Goal: Task Accomplishment & Management: Complete application form

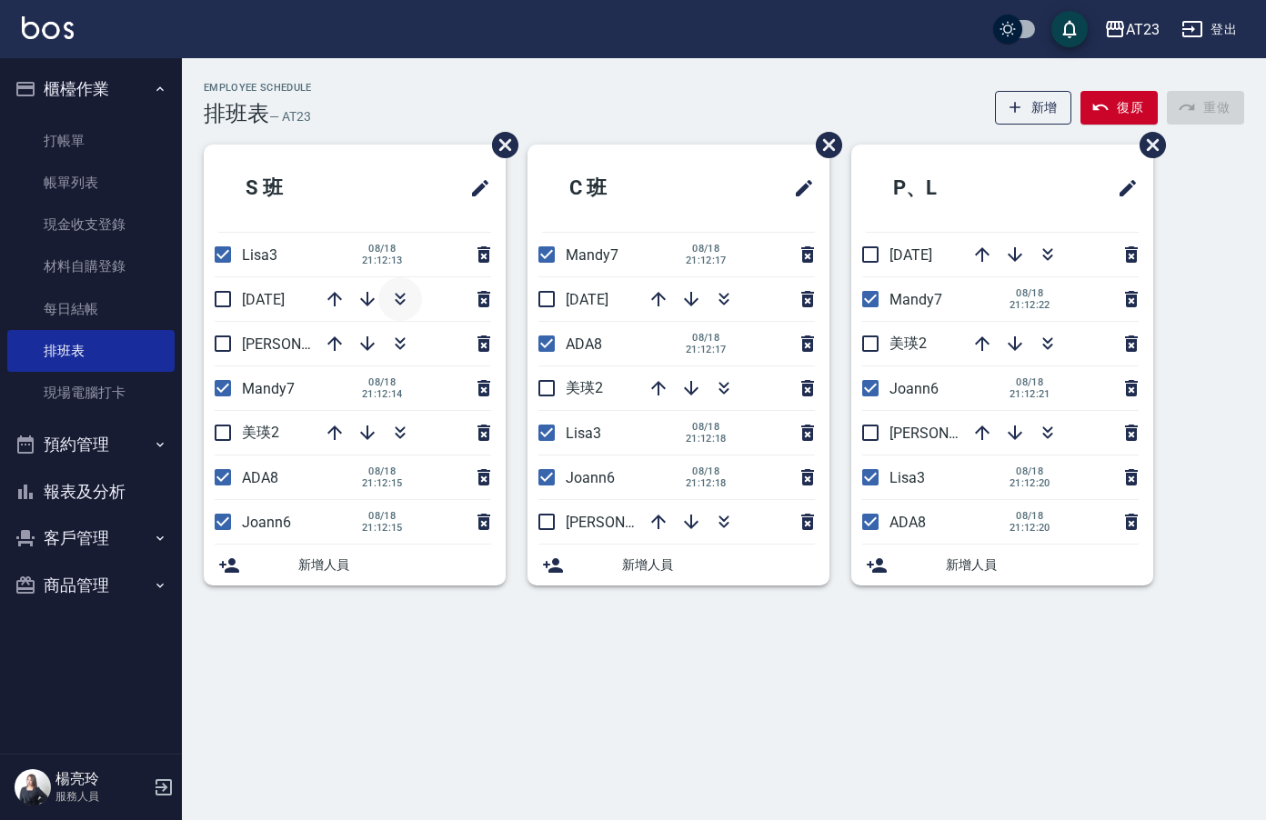
click at [409, 302] on icon "button" at bounding box center [400, 299] width 22 height 22
click at [100, 220] on link "現金收支登錄" at bounding box center [90, 225] width 167 height 42
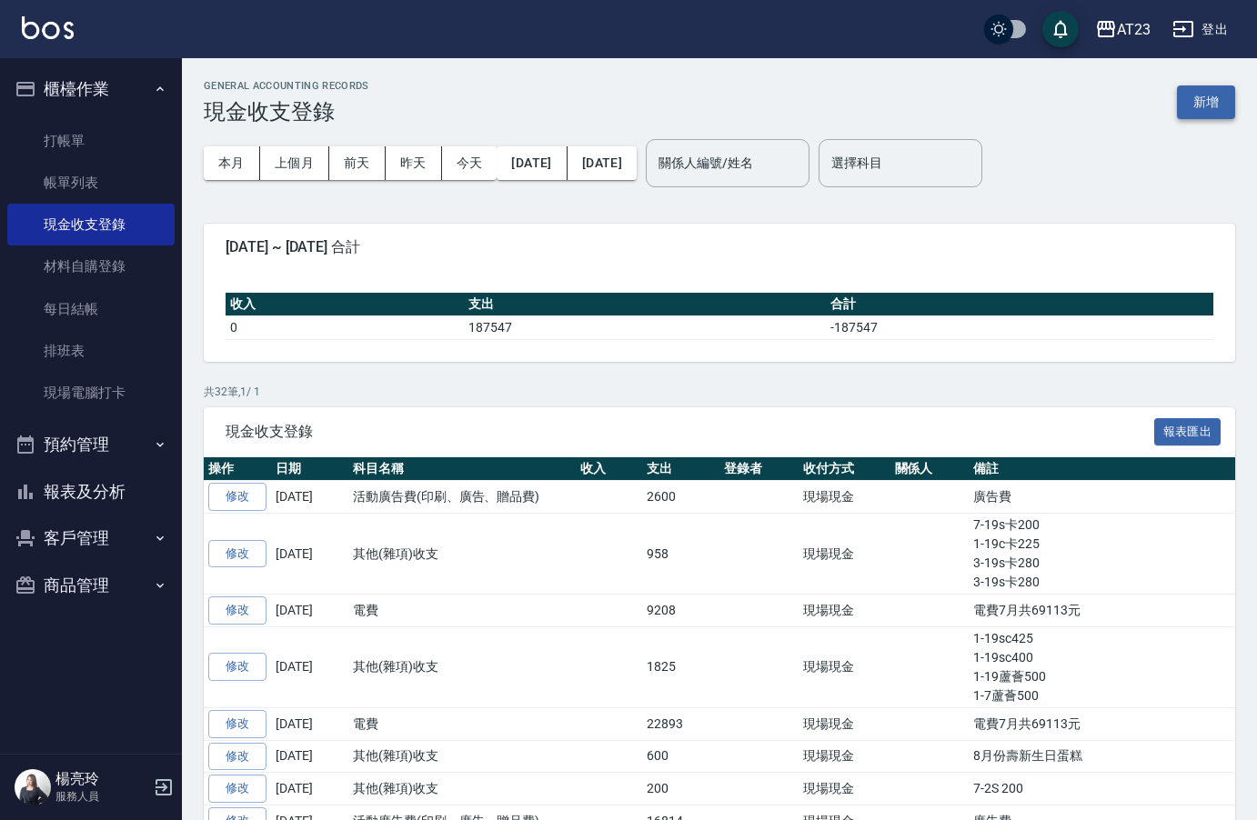
click at [1212, 100] on button "新增" at bounding box center [1206, 103] width 58 height 34
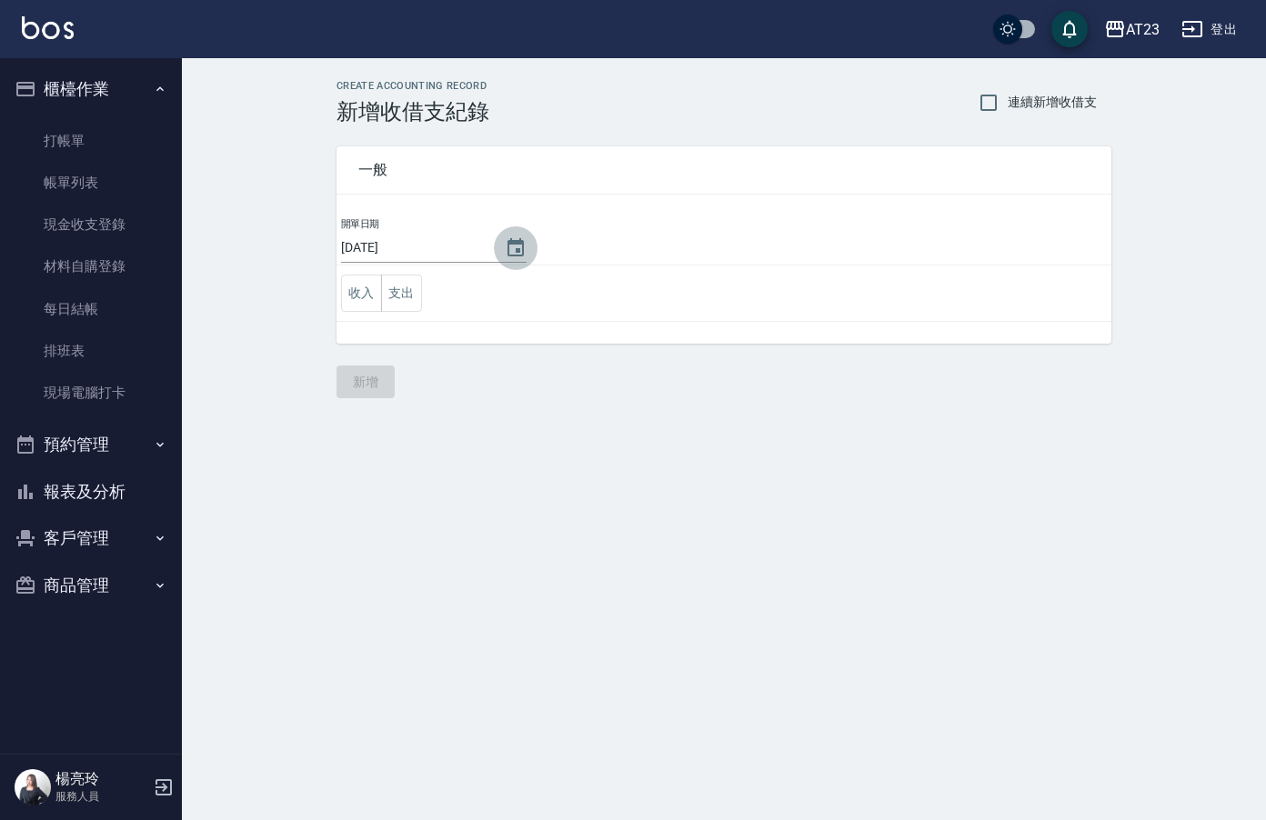
click at [508, 243] on icon "Choose date, selected date is 2025-08-19" at bounding box center [516, 247] width 16 height 18
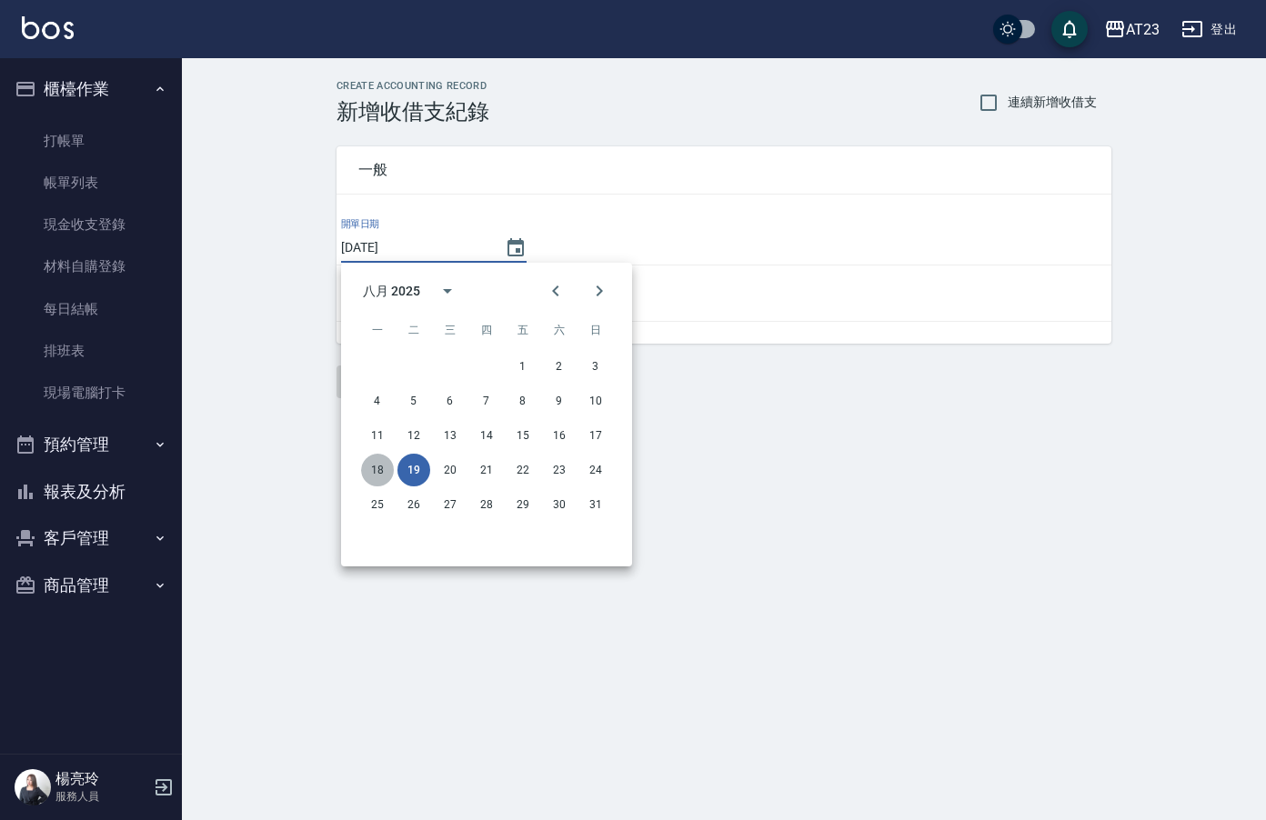
click at [379, 474] on button "18" at bounding box center [377, 470] width 33 height 33
type input "[DATE]"
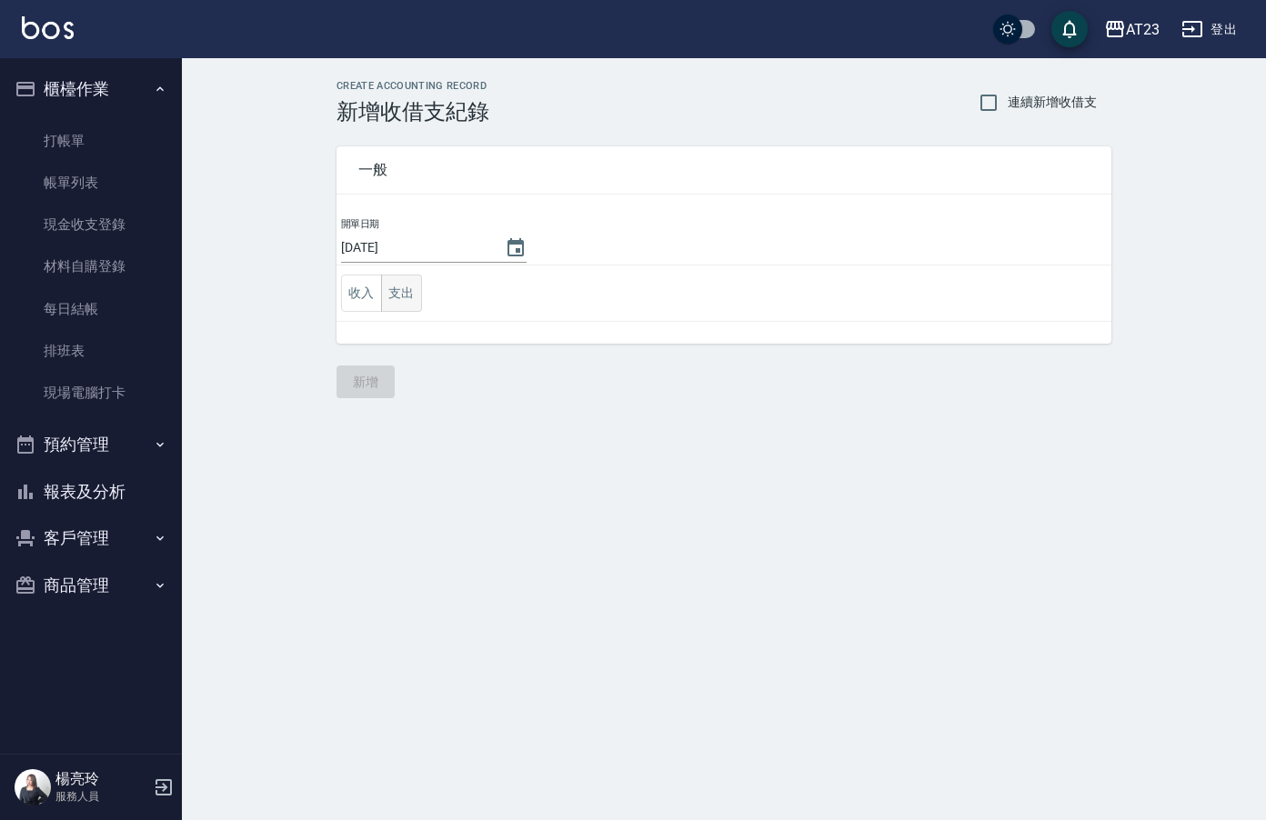
click at [423, 295] on td "收入 支出" at bounding box center [724, 294] width 775 height 56
click at [413, 296] on button "支出" at bounding box center [401, 293] width 41 height 37
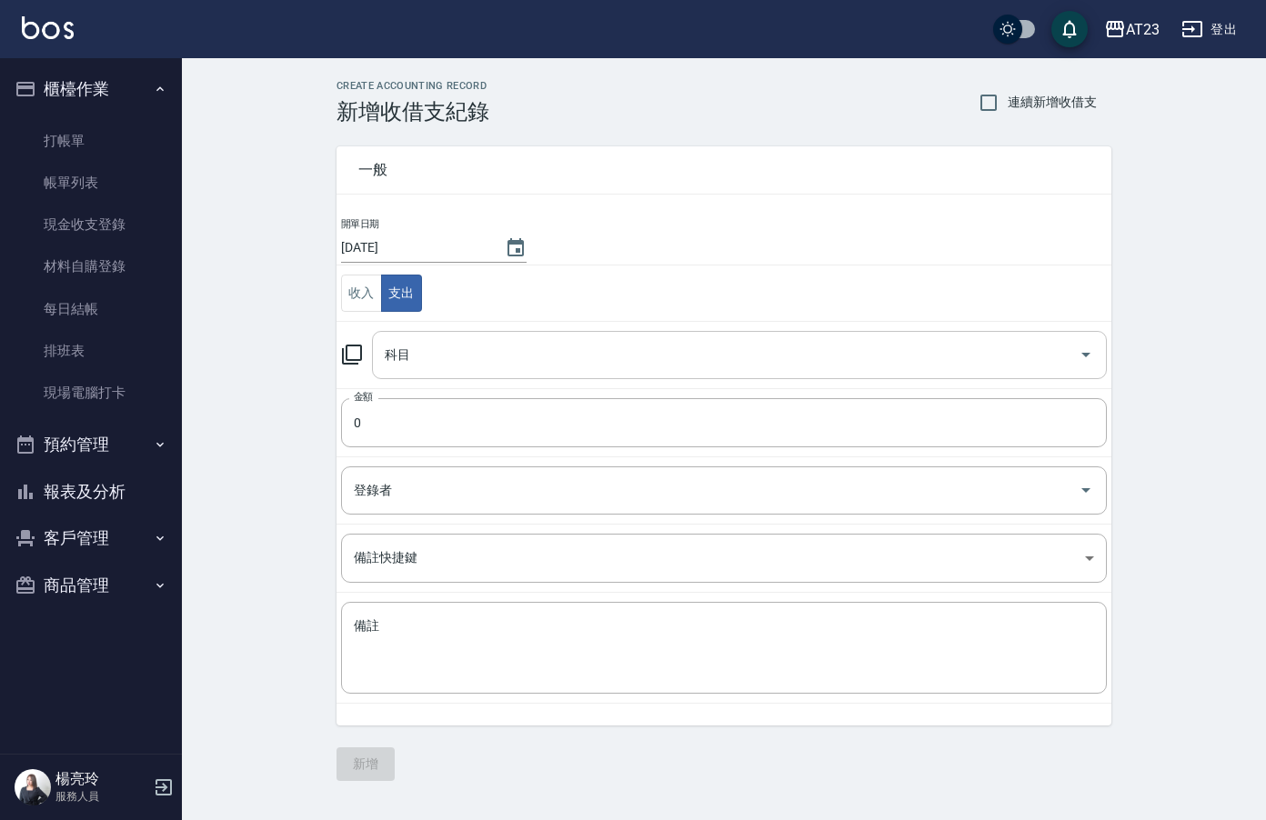
click at [452, 364] on input "科目" at bounding box center [725, 355] width 691 height 32
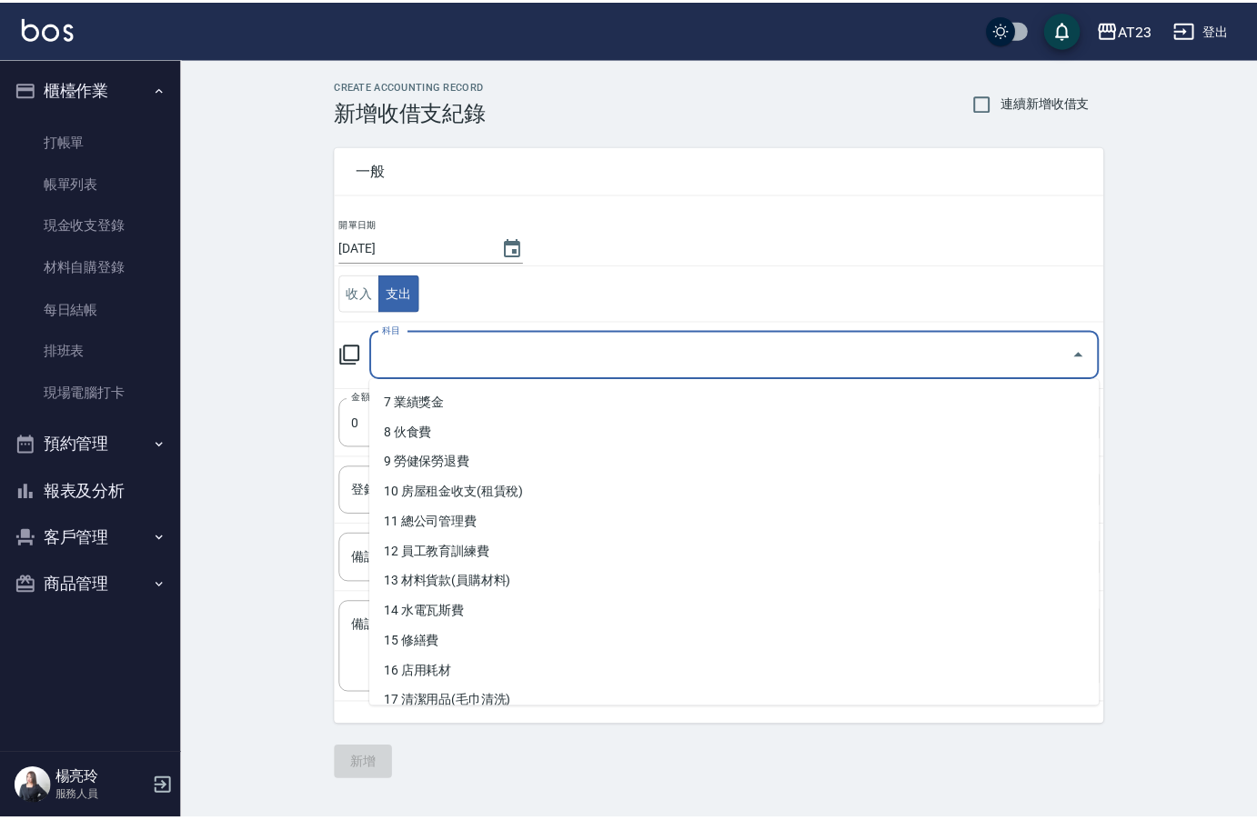
scroll to position [182, 0]
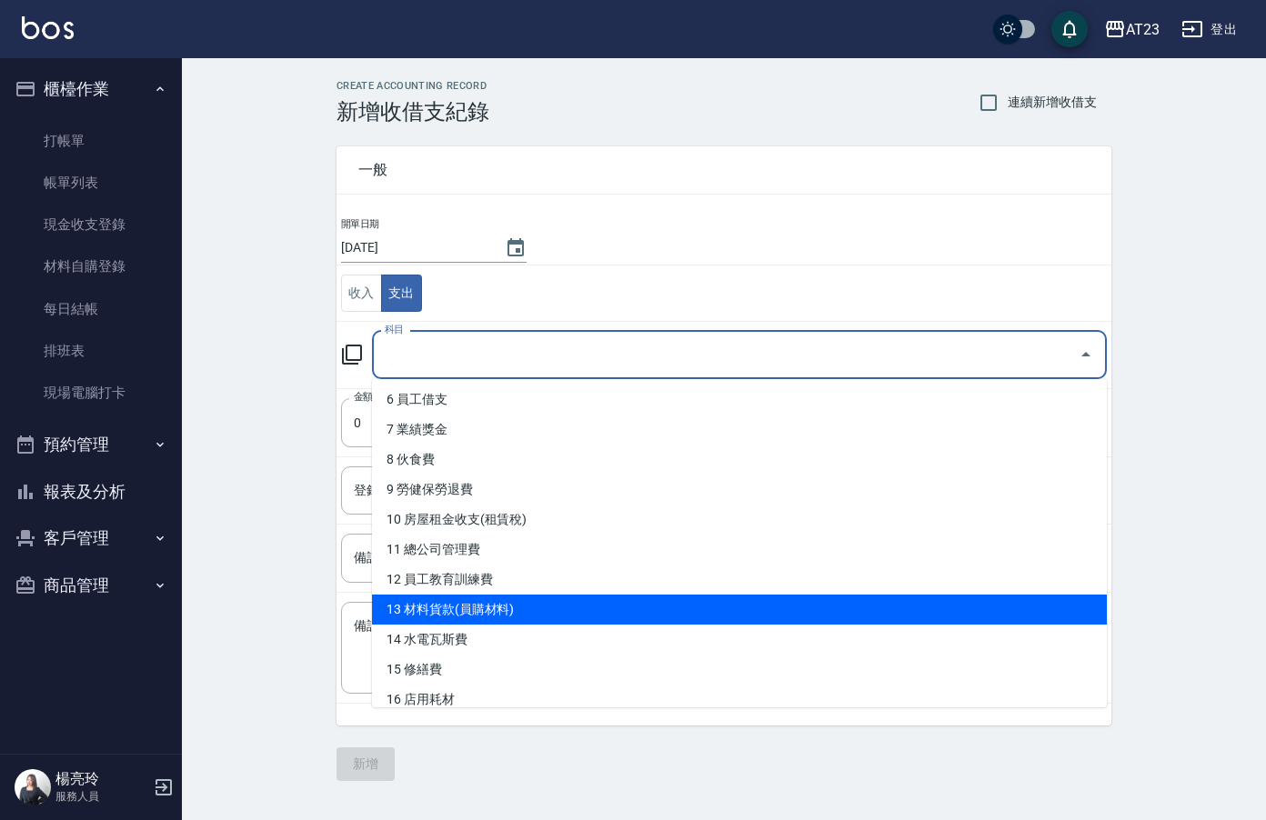
click at [690, 614] on li "13 材料貨款(員購材料)" at bounding box center [739, 610] width 735 height 30
type input "13 材料貨款(員購材料)"
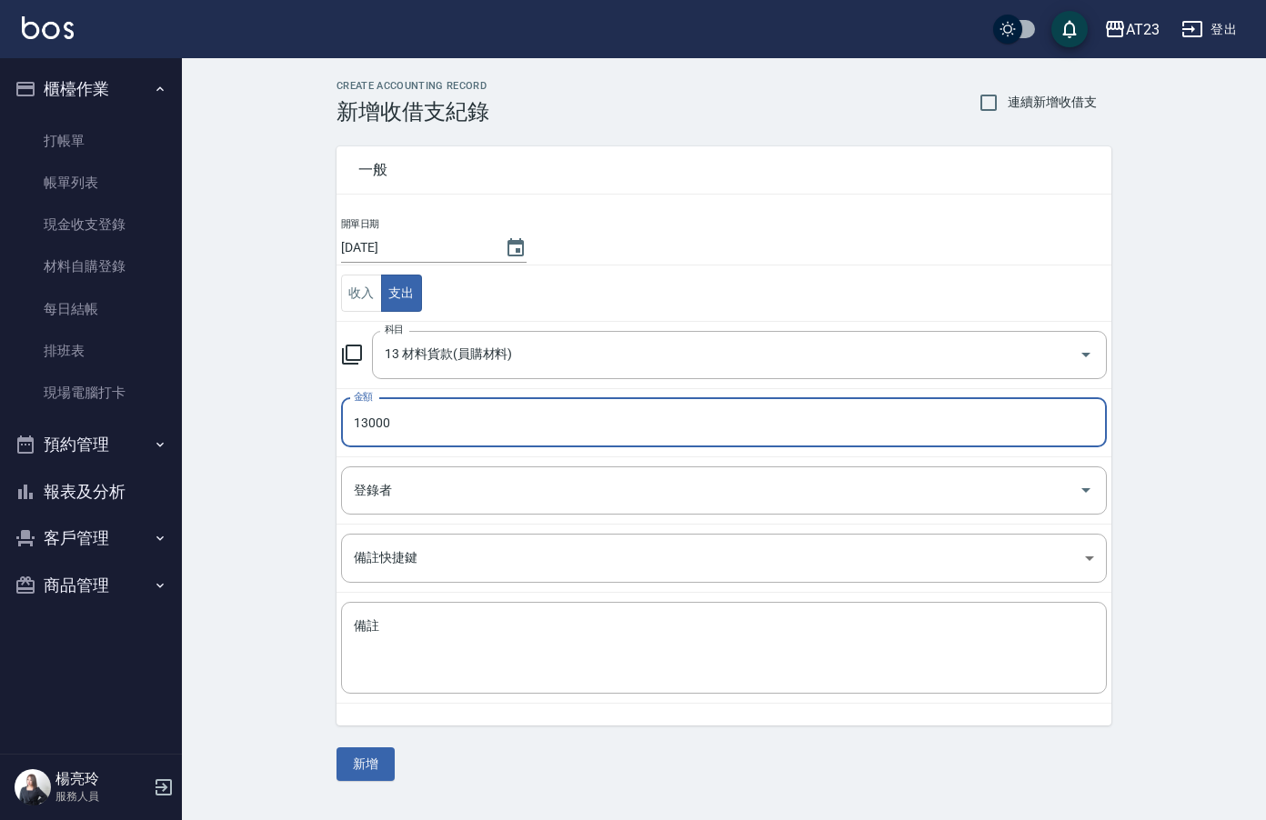
type input "13000"
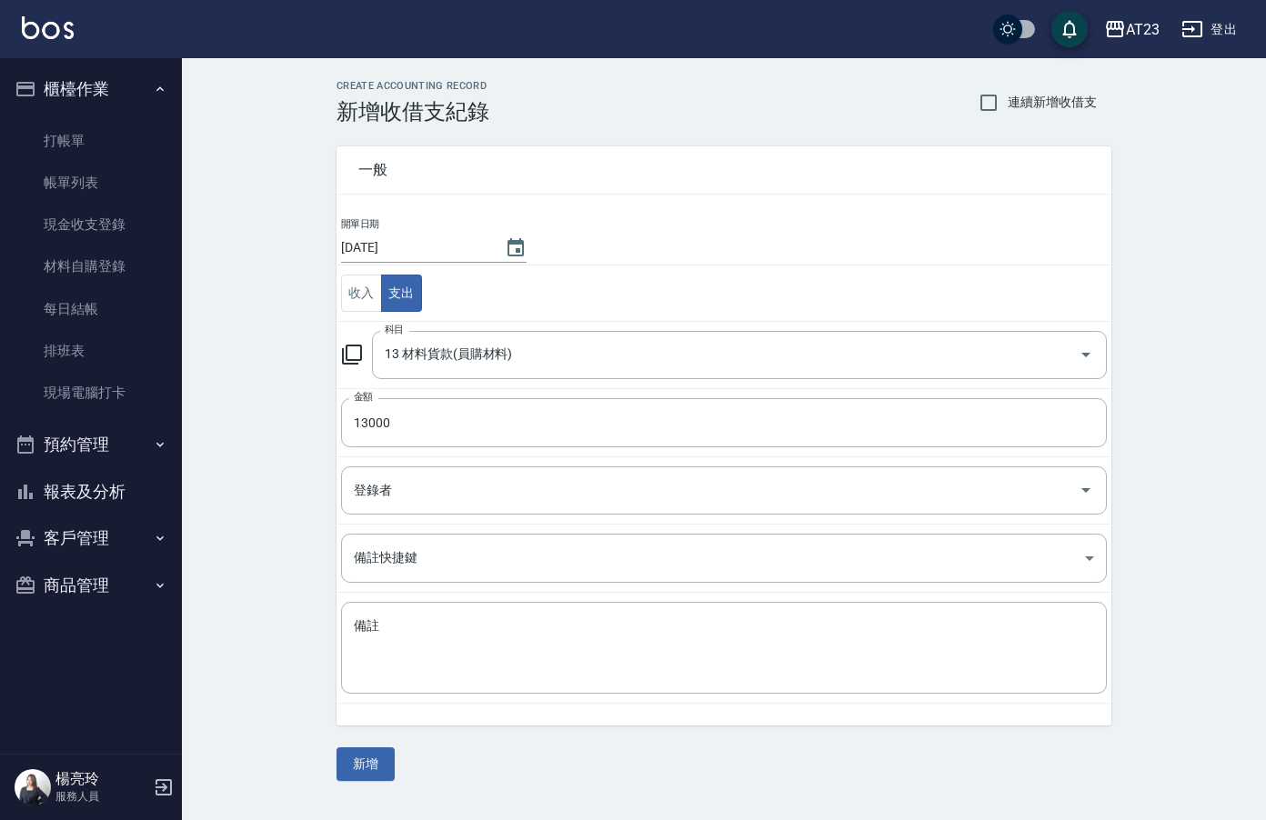
click at [660, 696] on td "備註 x 備註" at bounding box center [724, 648] width 775 height 111
click at [619, 673] on textarea "備註" at bounding box center [724, 649] width 740 height 62
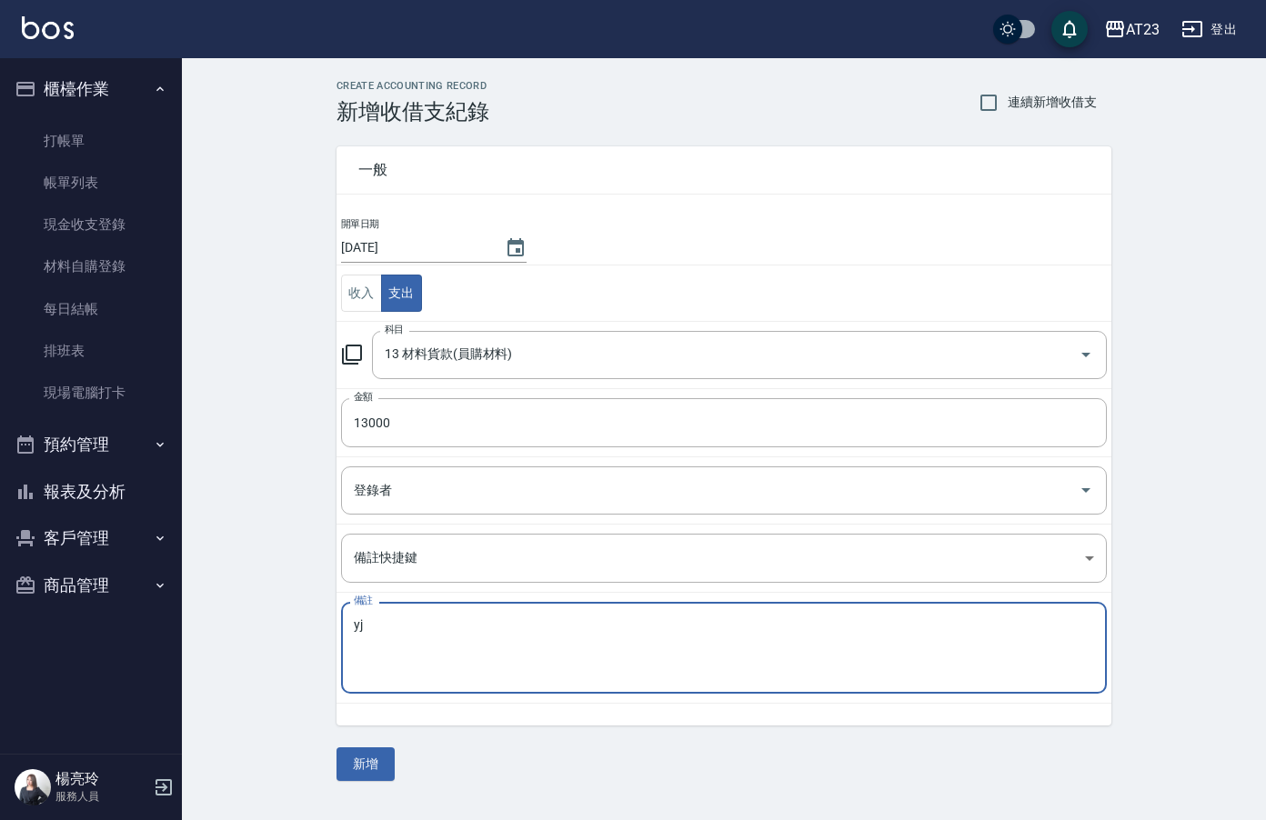
type textarea "y"
type textarea "總部燙髮機第一期"
click at [367, 766] on button "新增" at bounding box center [366, 765] width 58 height 34
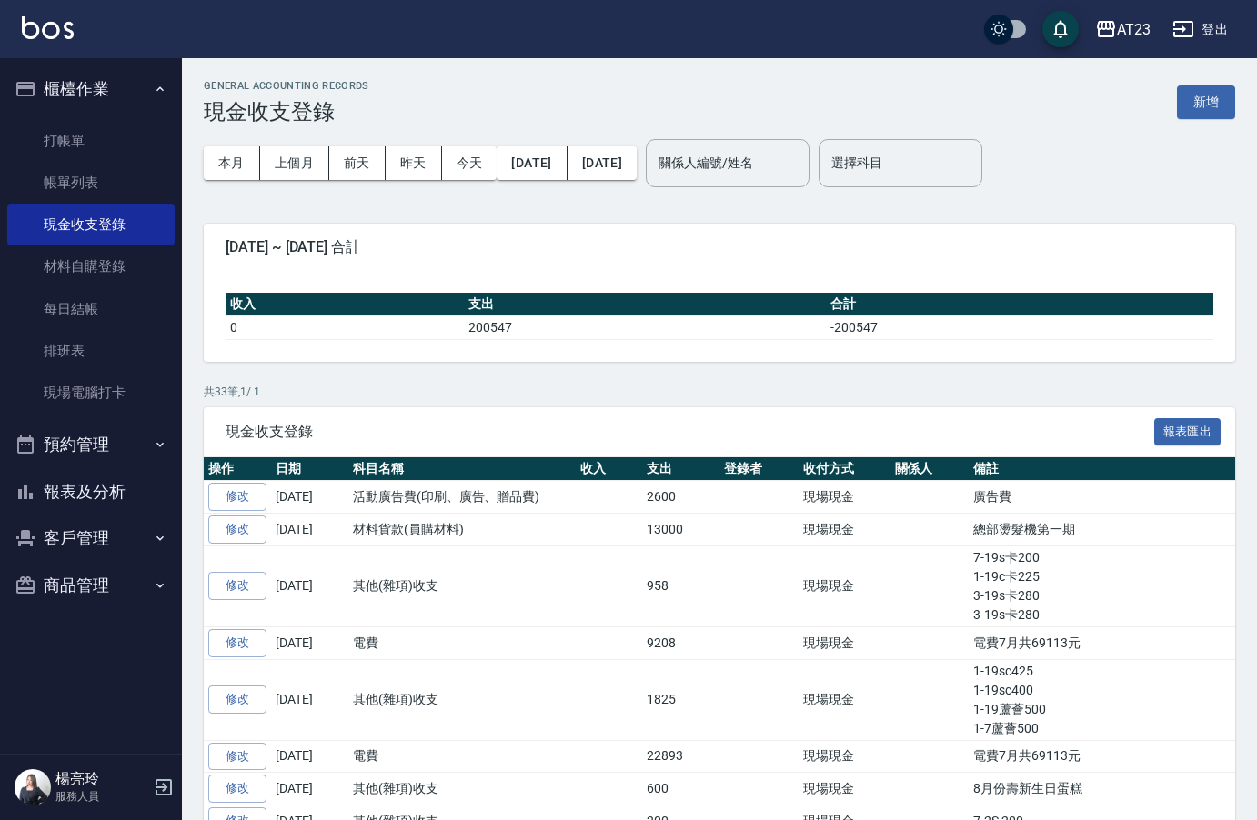
click at [86, 515] on button "客戶管理" at bounding box center [90, 538] width 167 height 47
click at [84, 485] on button "報表及分析" at bounding box center [90, 491] width 167 height 47
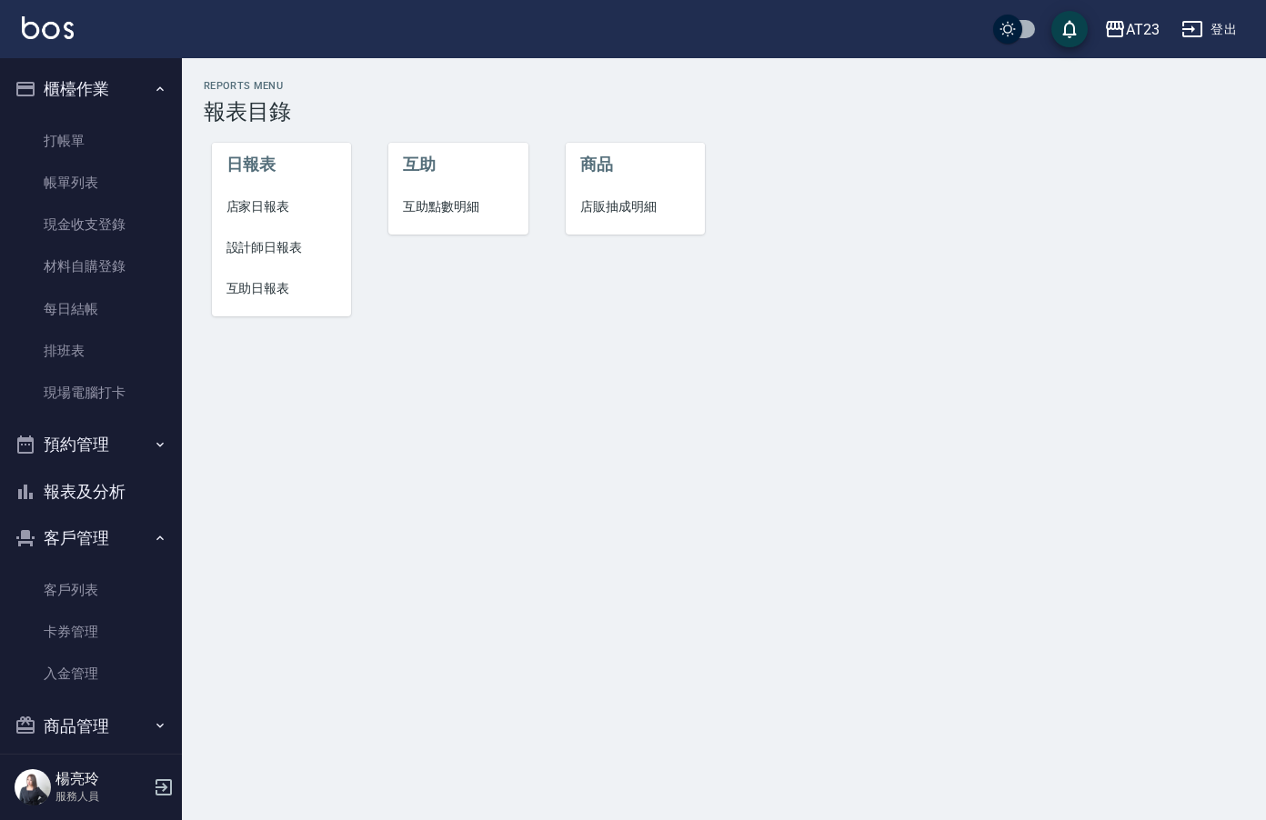
click at [277, 216] on li "店家日報表" at bounding box center [282, 206] width 140 height 41
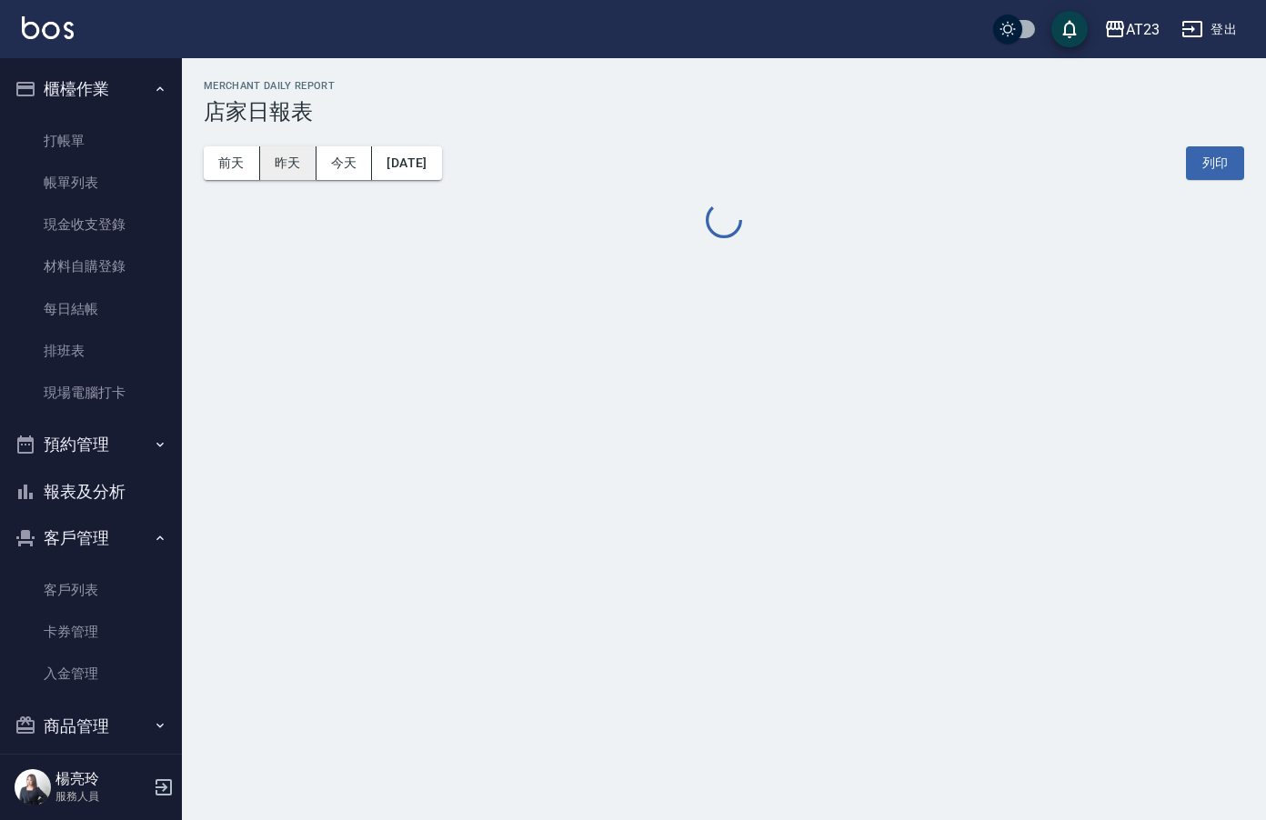
click at [280, 167] on button "昨天" at bounding box center [288, 163] width 56 height 34
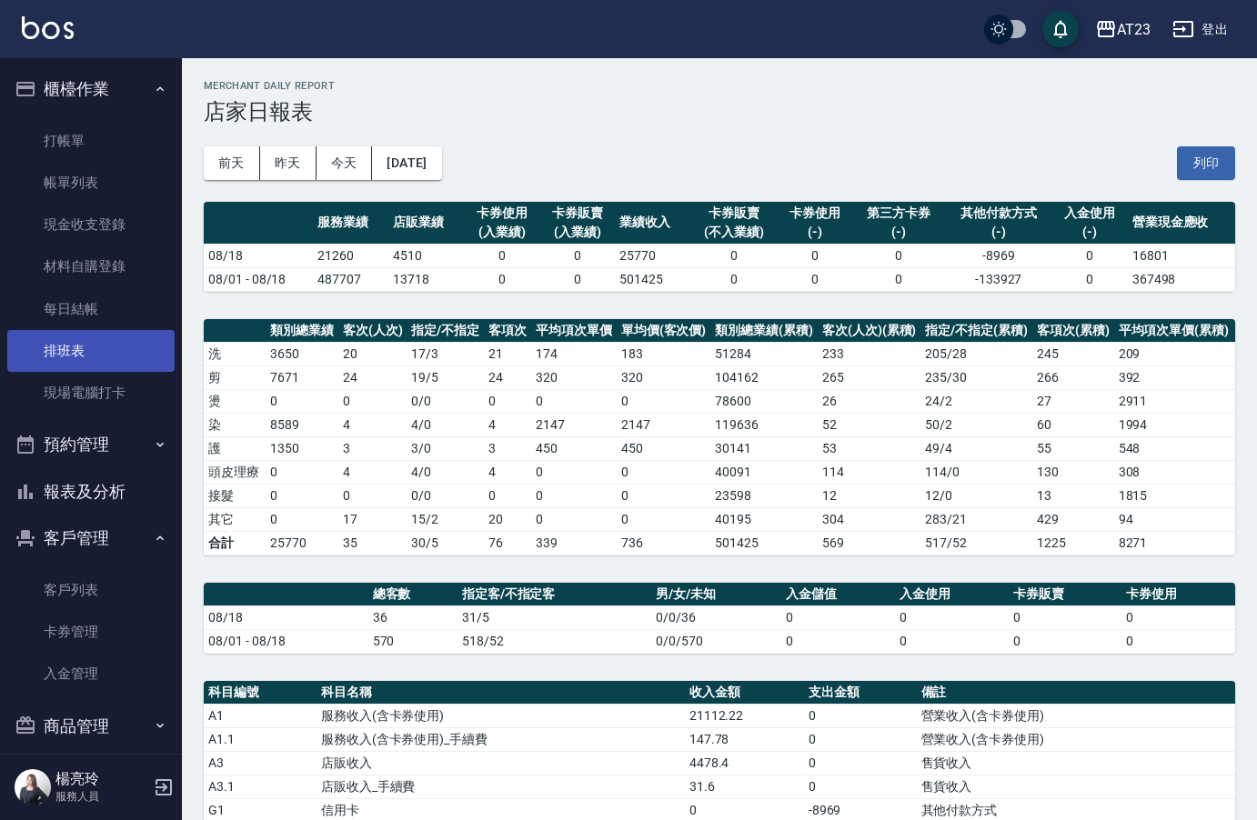
click at [136, 357] on link "排班表" at bounding box center [90, 351] width 167 height 42
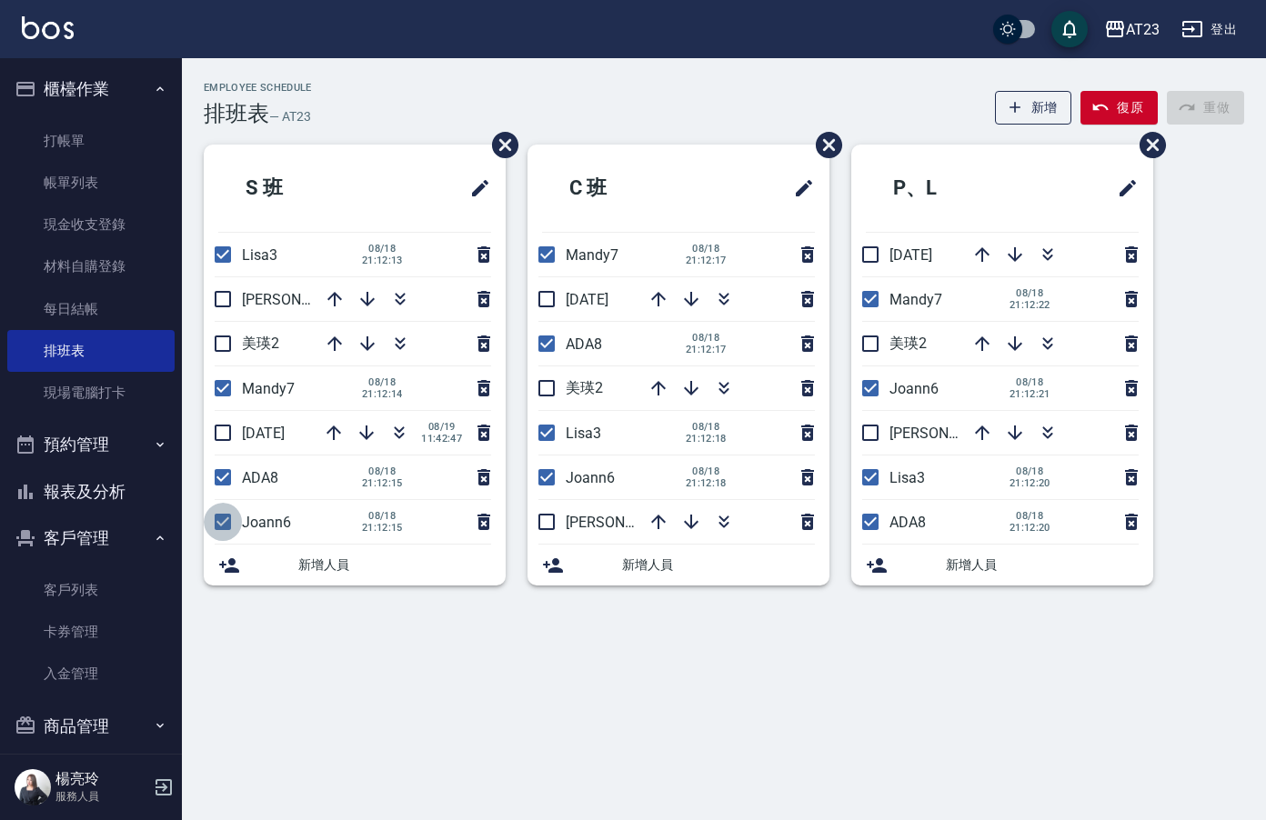
click at [227, 528] on input "checkbox" at bounding box center [223, 522] width 38 height 38
checkbox input "false"
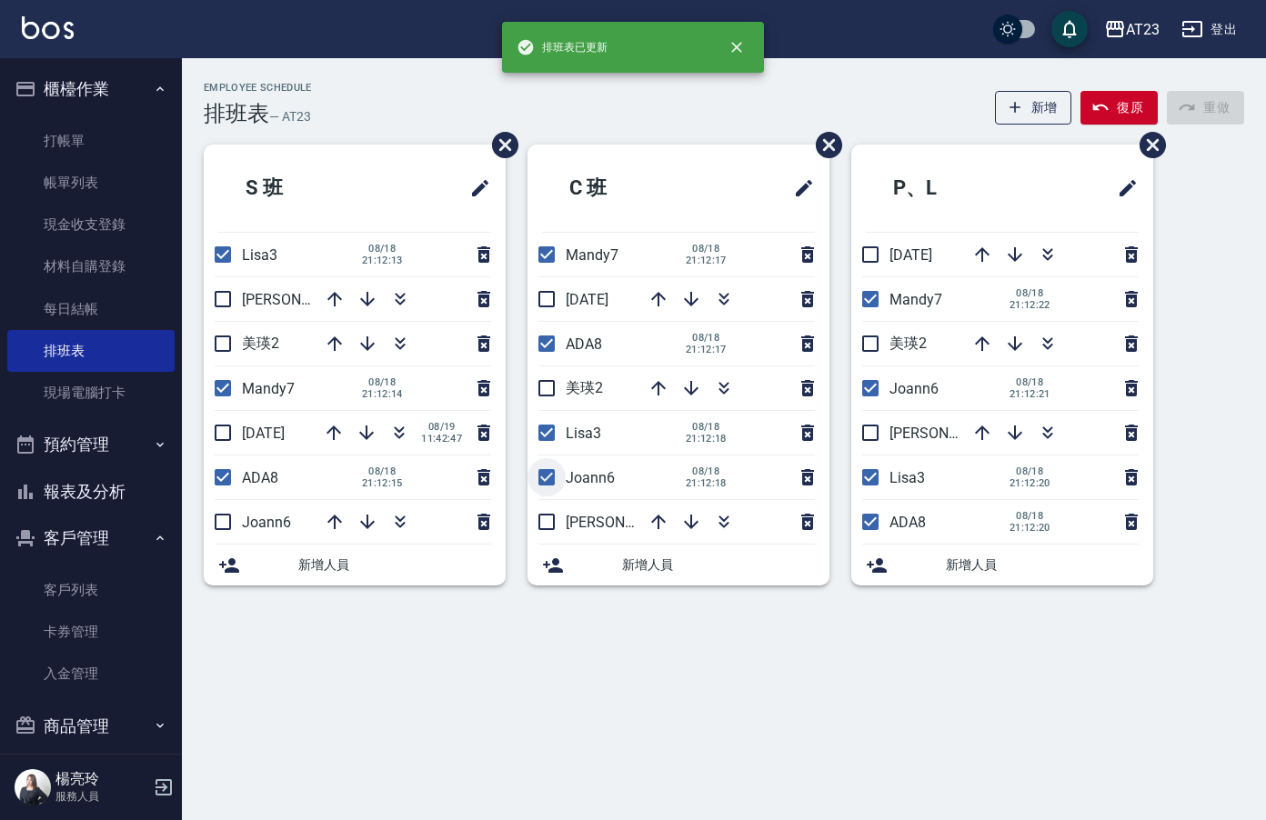
click at [546, 474] on input "checkbox" at bounding box center [547, 477] width 38 height 38
checkbox input "false"
drag, startPoint x: 878, startPoint y: 388, endPoint x: 912, endPoint y: 361, distance: 43.5
click at [871, 387] on input "checkbox" at bounding box center [870, 388] width 38 height 38
checkbox input "false"
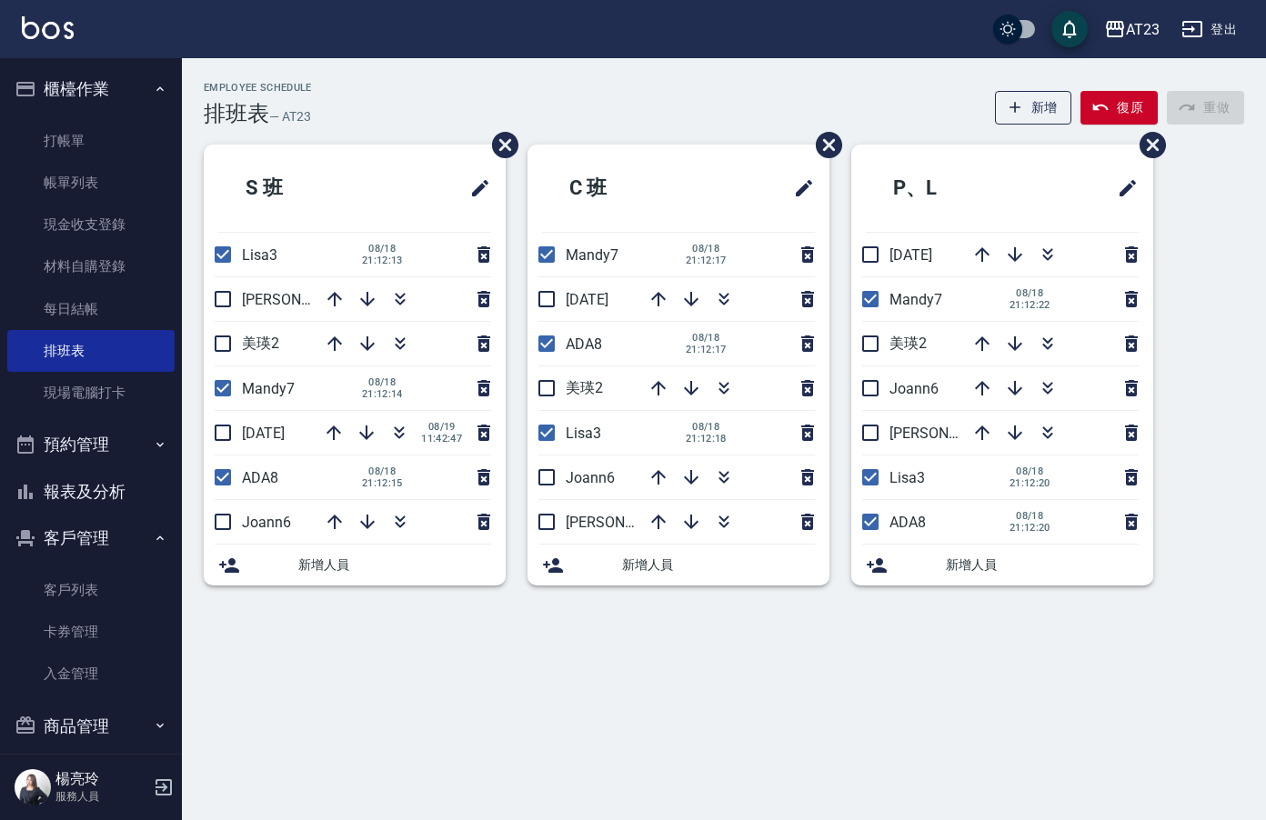
drag, startPoint x: 332, startPoint y: 295, endPoint x: 360, endPoint y: 227, distance: 73.0
click at [337, 287] on button "button" at bounding box center [335, 299] width 44 height 44
